Goal: Book appointment/travel/reservation

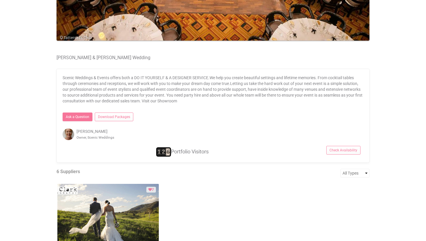
scroll to position [244, 0]
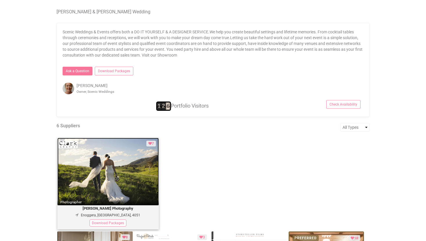
click at [132, 184] on img at bounding box center [108, 172] width 102 height 68
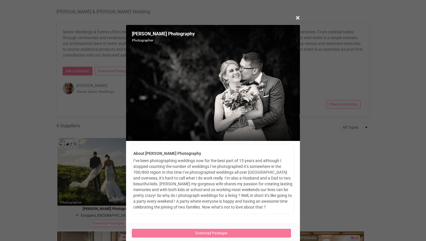
click at [294, 20] on div "× Close" at bounding box center [213, 20] width 174 height 10
click at [299, 17] on span "×" at bounding box center [298, 18] width 4 height 10
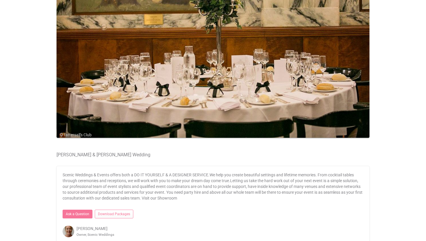
scroll to position [0, 0]
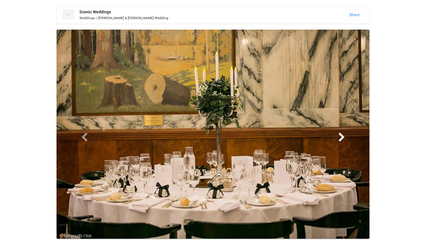
click at [341, 141] on span at bounding box center [342, 137] width 9 height 9
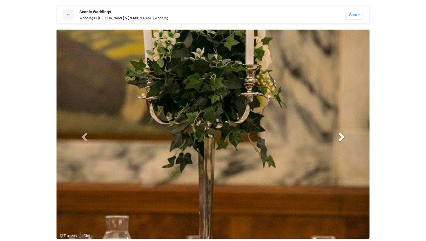
click at [341, 141] on span at bounding box center [342, 137] width 9 height 9
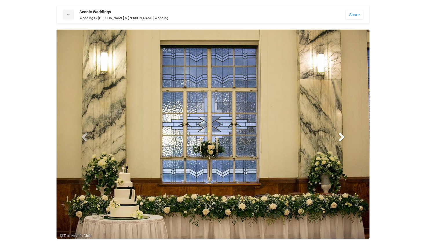
click at [341, 141] on span at bounding box center [342, 137] width 9 height 9
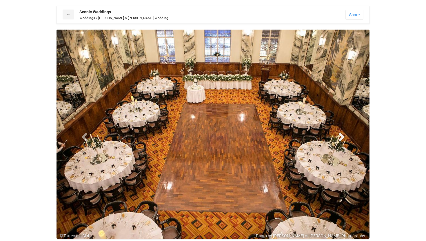
click at [341, 141] on span at bounding box center [342, 137] width 9 height 9
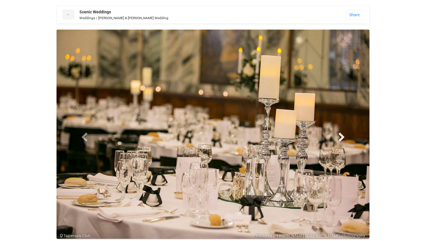
click at [341, 141] on span at bounding box center [342, 137] width 9 height 9
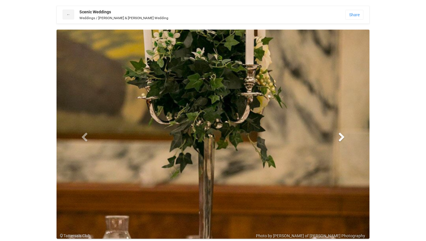
click at [341, 141] on span at bounding box center [342, 137] width 9 height 9
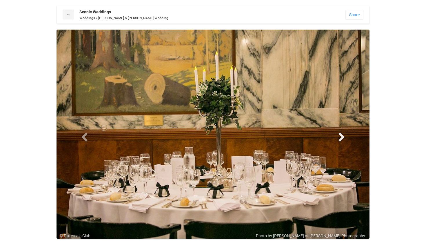
click at [341, 141] on span at bounding box center [342, 137] width 9 height 9
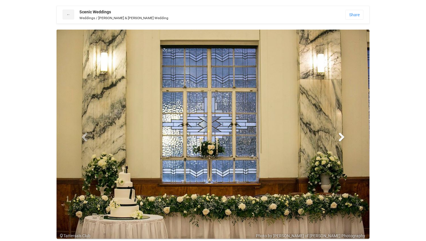
click at [341, 141] on span at bounding box center [342, 137] width 9 height 9
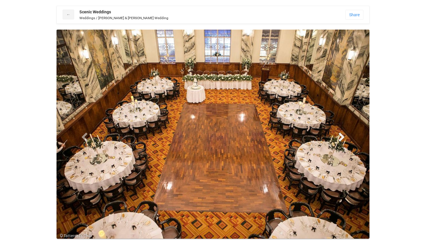
click at [341, 141] on span at bounding box center [342, 137] width 9 height 9
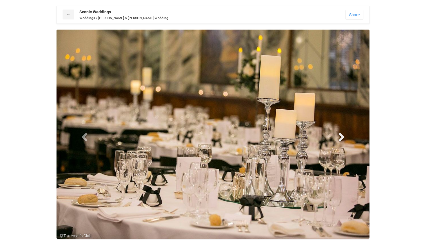
click at [341, 141] on span at bounding box center [342, 137] width 9 height 9
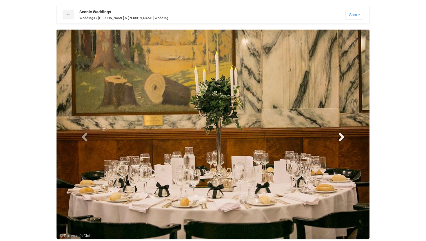
click at [341, 141] on span at bounding box center [342, 137] width 9 height 9
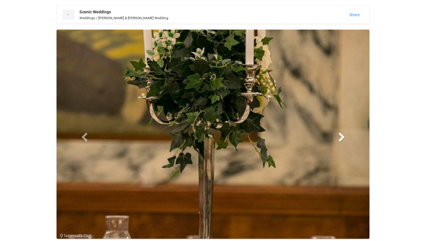
click at [341, 141] on span at bounding box center [342, 137] width 9 height 9
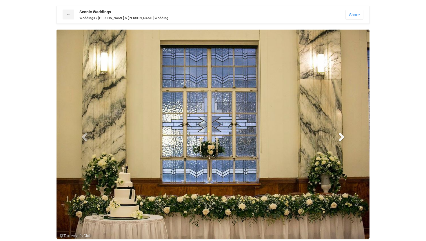
click at [341, 141] on span at bounding box center [342, 137] width 9 height 9
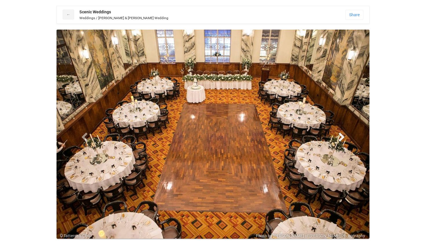
click at [341, 141] on span at bounding box center [342, 137] width 9 height 9
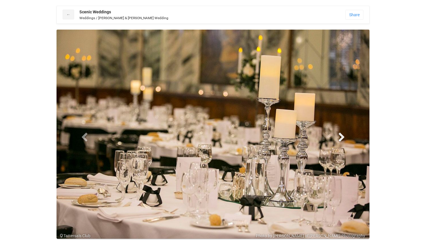
click at [341, 141] on span at bounding box center [342, 137] width 9 height 9
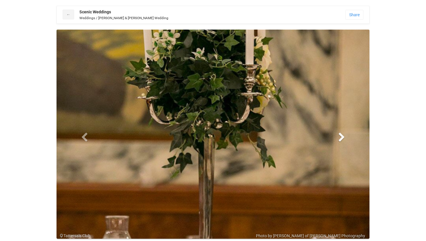
click at [341, 141] on span at bounding box center [342, 137] width 9 height 9
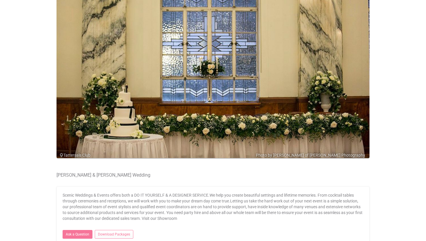
scroll to position [30, 0]
